Goal: Entertainment & Leisure: Consume media (video, audio)

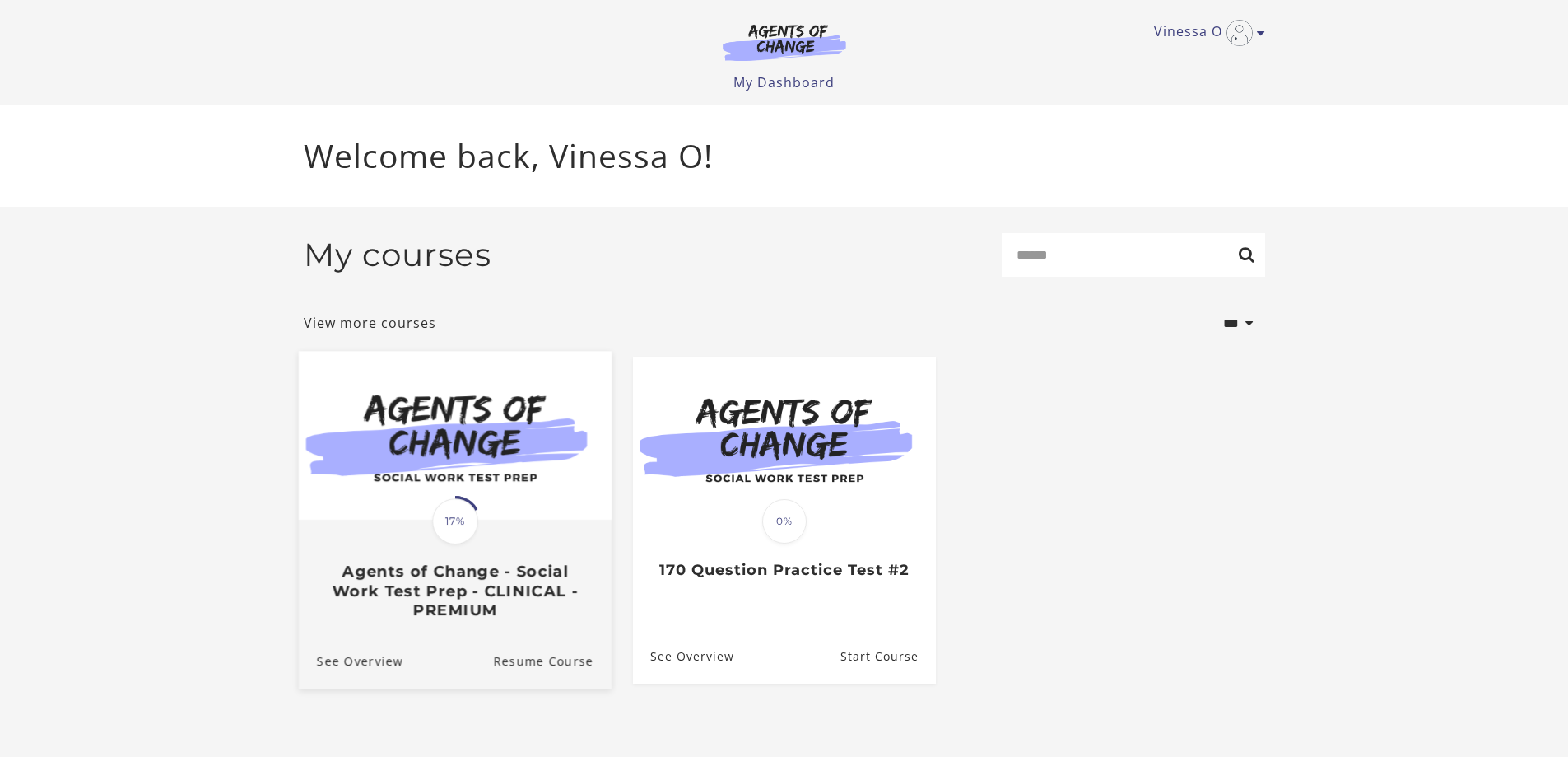
click at [540, 480] on img at bounding box center [455, 435] width 312 height 169
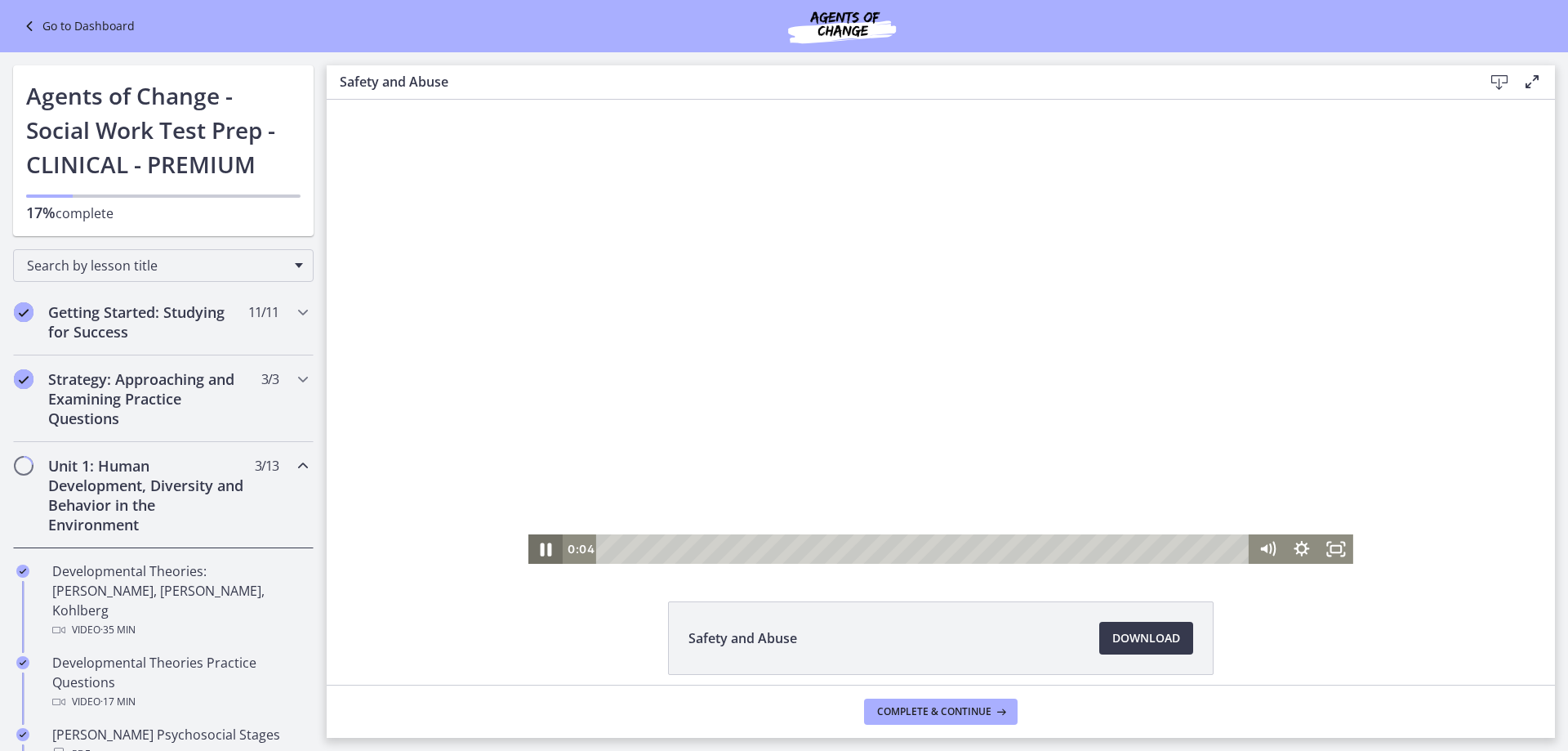
click at [541, 551] on icon "Pause" at bounding box center [546, 549] width 11 height 13
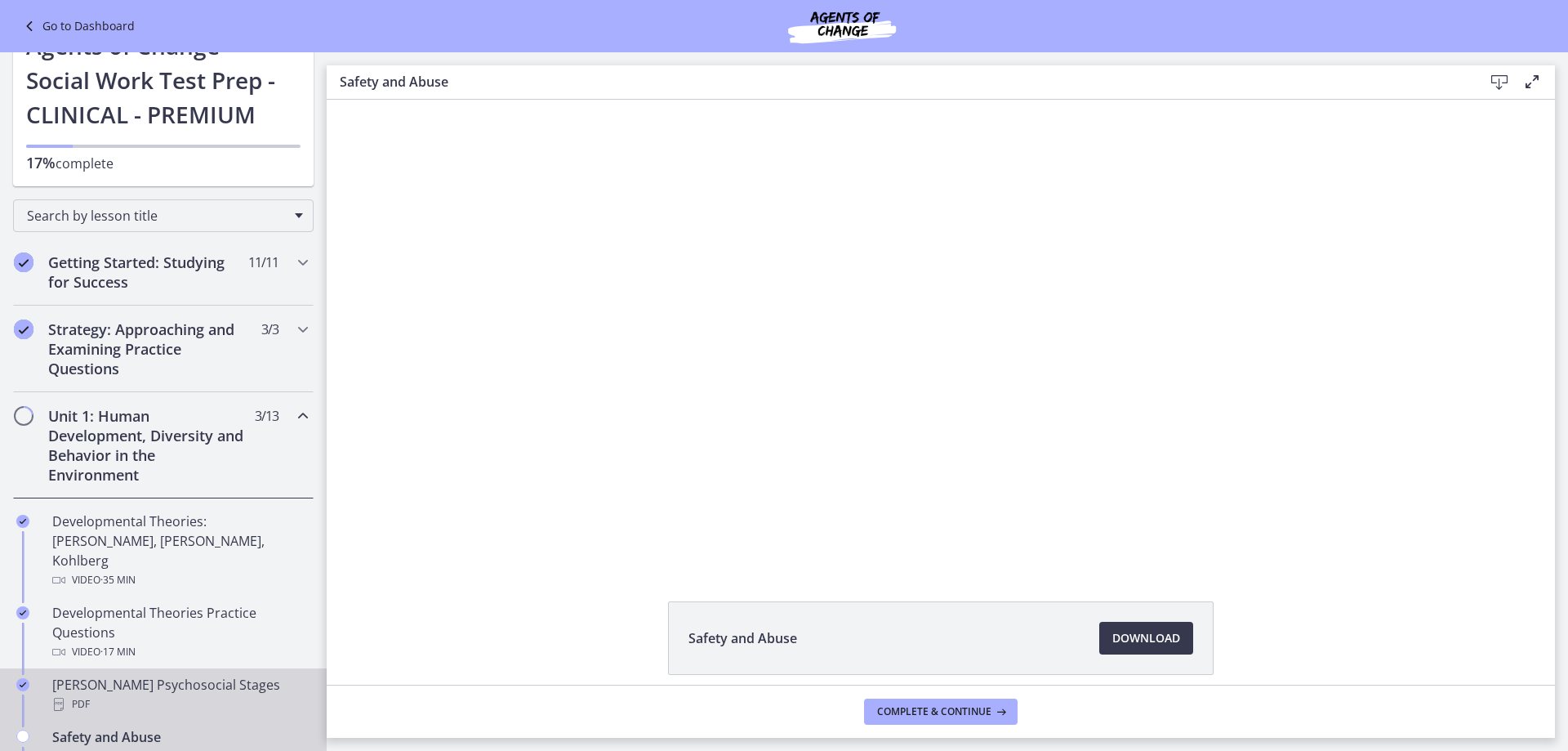
scroll to position [163, 0]
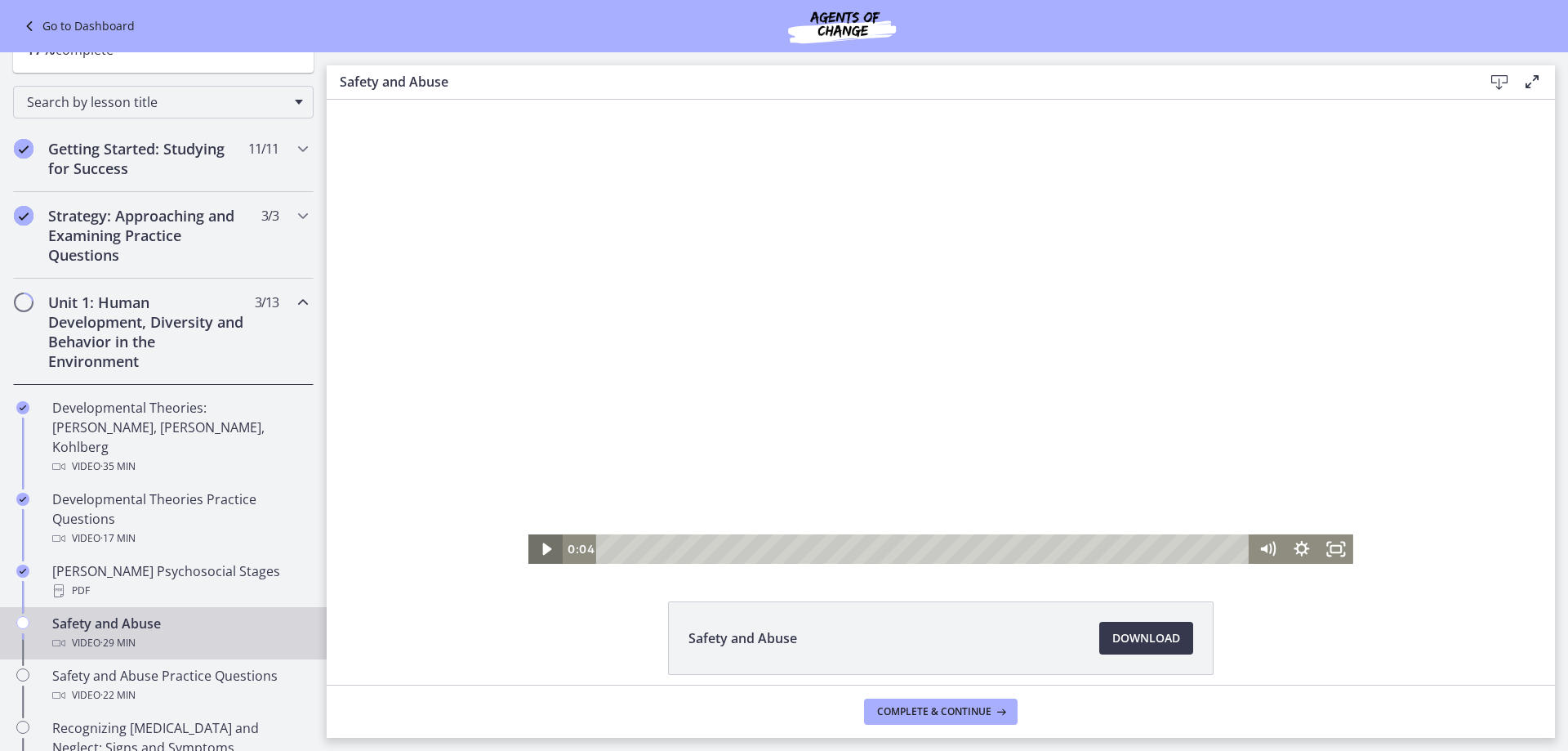
drag, startPoint x: 541, startPoint y: 546, endPoint x: 574, endPoint y: 561, distance: 36.2
click at [543, 546] on icon "Play Video" at bounding box center [547, 549] width 9 height 12
click at [1336, 548] on icon "Fullscreen" at bounding box center [1336, 549] width 41 height 35
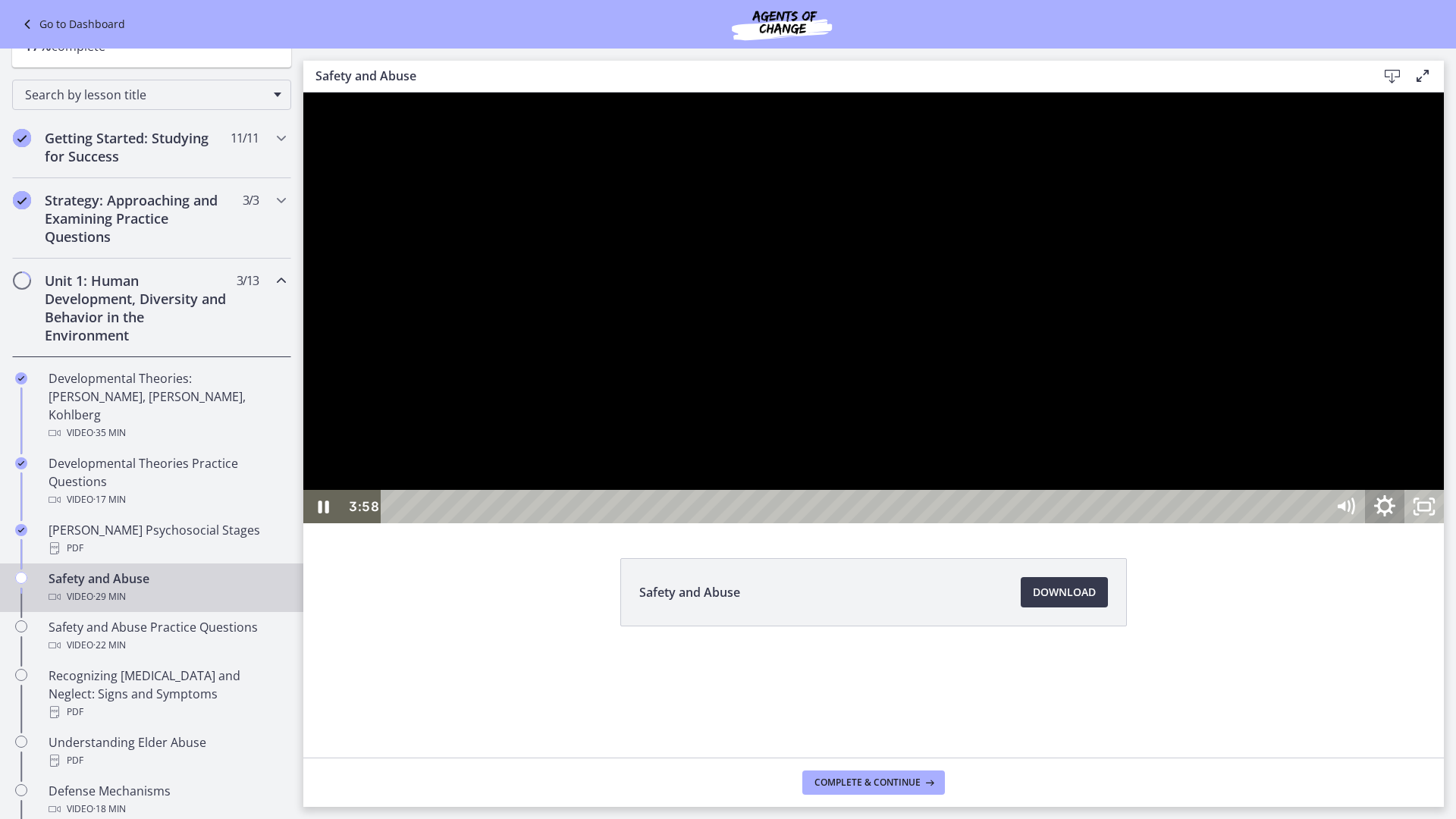
click at [1395, 517] on icon "Show settings menu" at bounding box center [1385, 505] width 21 height 21
click at [1434, 457] on span "1x" at bounding box center [1400, 439] width 69 height 33
click at [1444, 357] on label "1.25x" at bounding box center [1365, 340] width 158 height 35
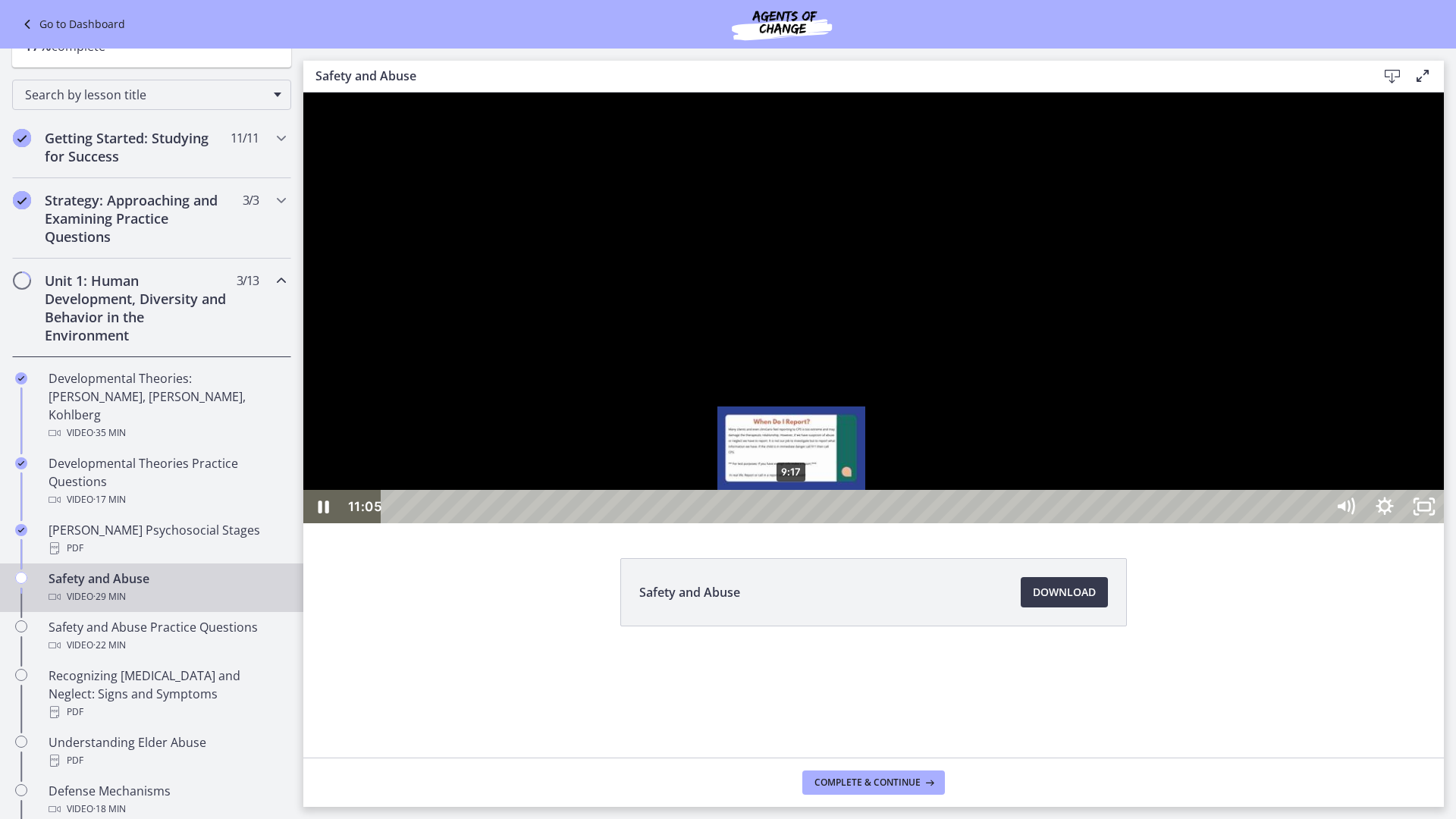
click at [792, 523] on div "9:17" at bounding box center [856, 506] width 920 height 33
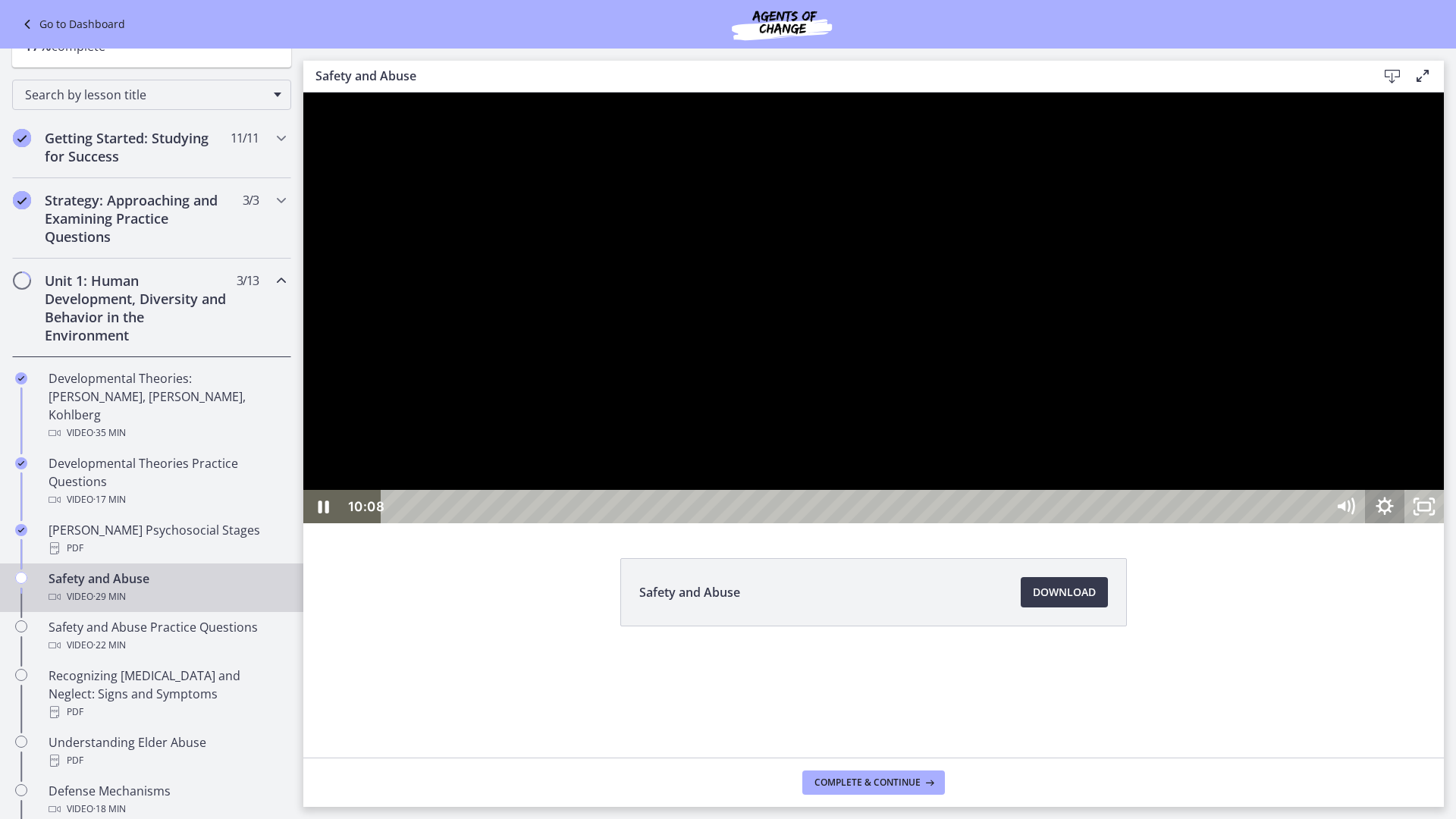
click at [1405, 523] on icon "Show settings menu" at bounding box center [1384, 506] width 39 height 33
click at [1434, 457] on span "1.25x" at bounding box center [1409, 439] width 49 height 33
click at [1444, 323] on label "1x" at bounding box center [1385, 306] width 118 height 35
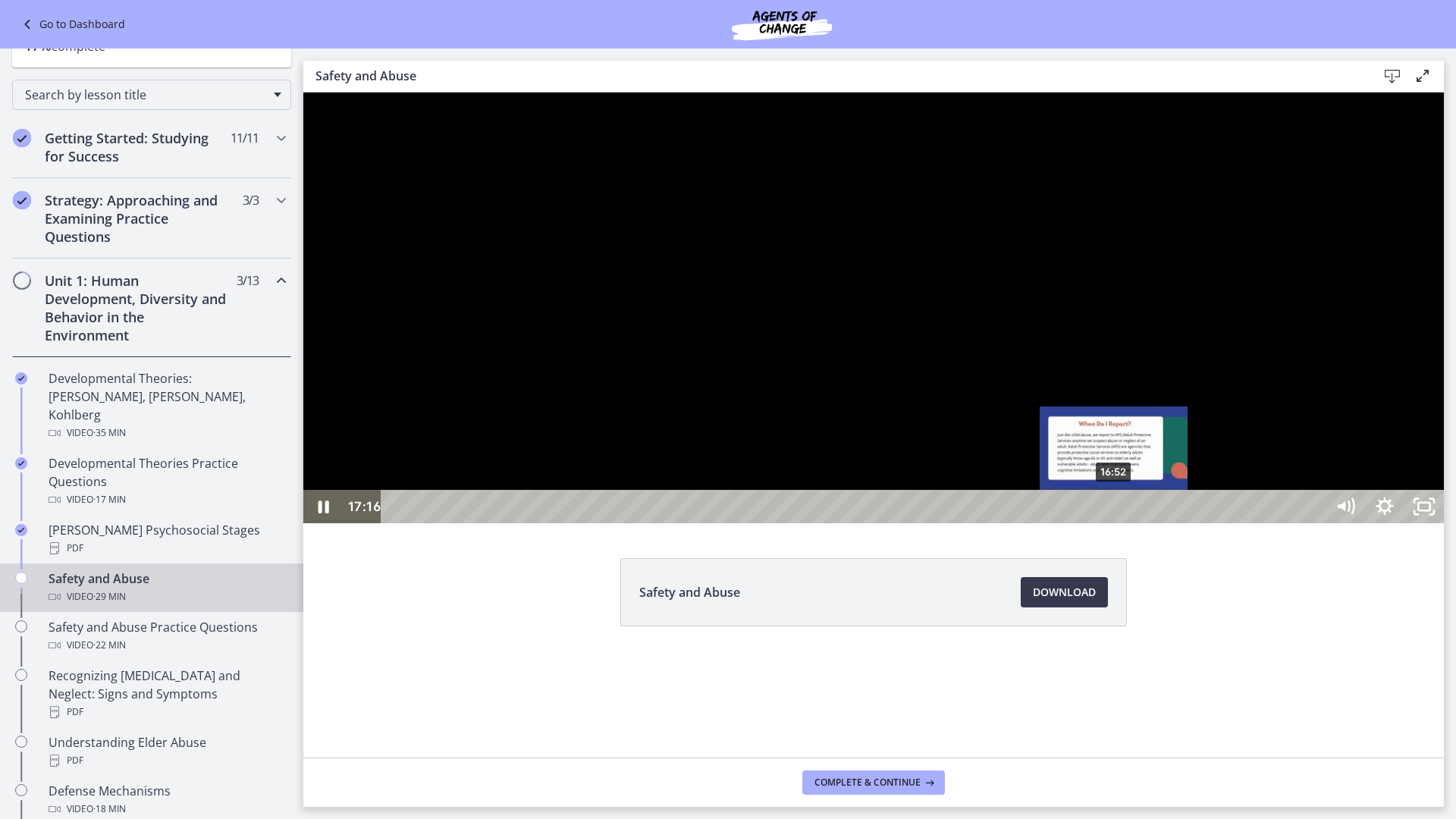
click at [1115, 523] on div "16:52" at bounding box center [856, 506] width 920 height 33
click at [1247, 523] on div at bounding box center [874, 308] width 1141 height 431
click at [585, 523] on div at bounding box center [874, 308] width 1141 height 431
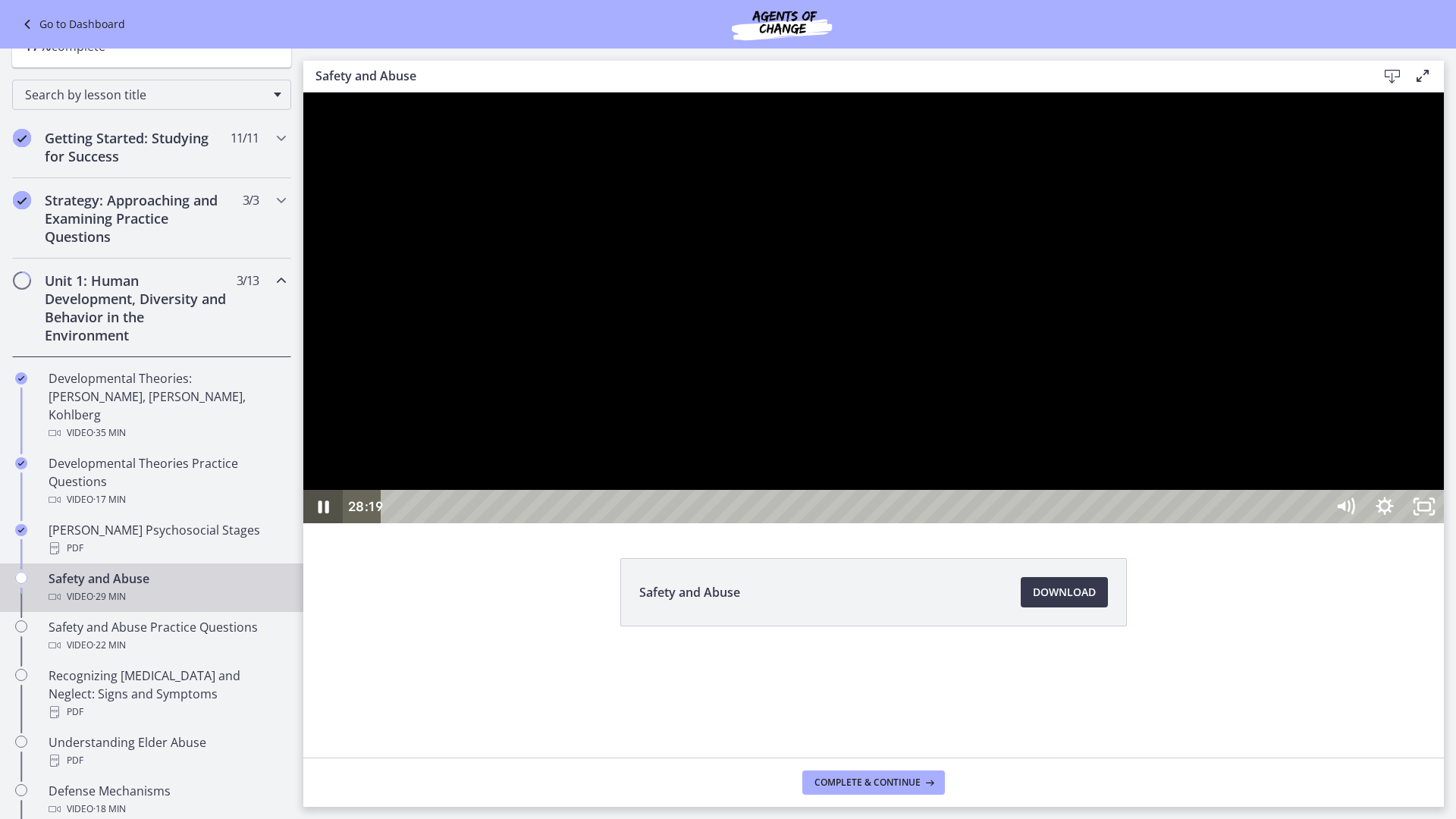
click at [323, 523] on icon "Pause" at bounding box center [323, 506] width 39 height 33
click at [1405, 523] on icon "Show settings menu" at bounding box center [1384, 506] width 39 height 33
click at [1431, 510] on rect "Unfullscreen" at bounding box center [1425, 506] width 12 height 8
